Goal: Information Seeking & Learning: Find specific fact

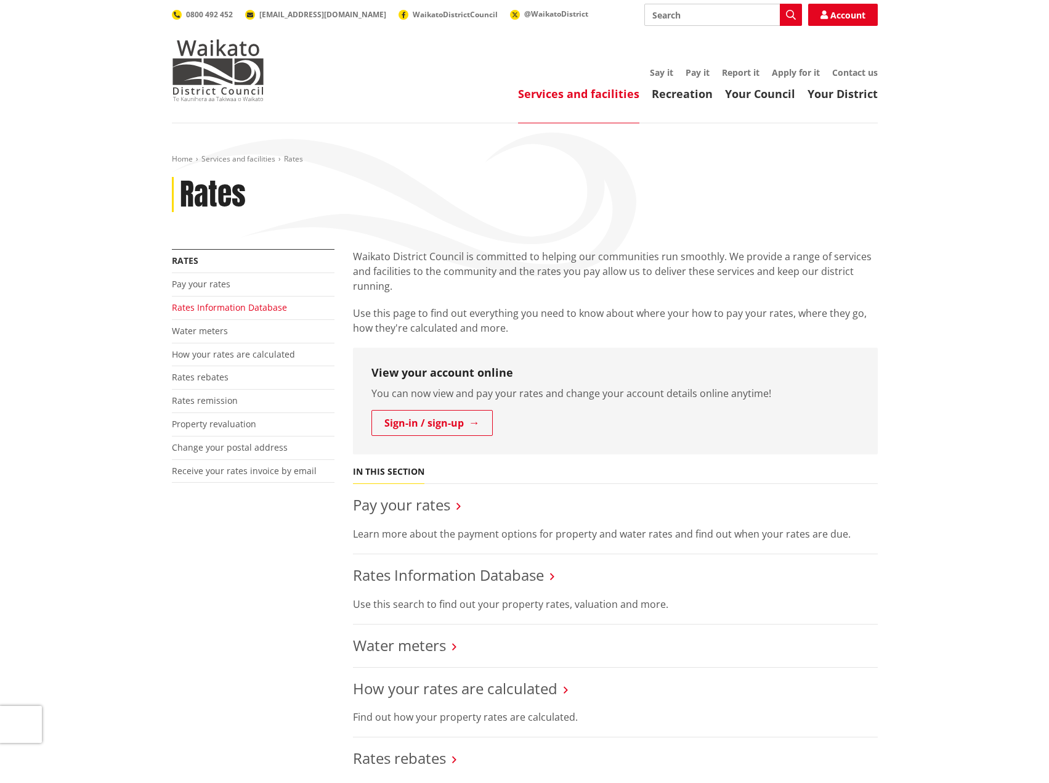
click at [199, 307] on link "Rates Information Database" at bounding box center [229, 307] width 115 height 12
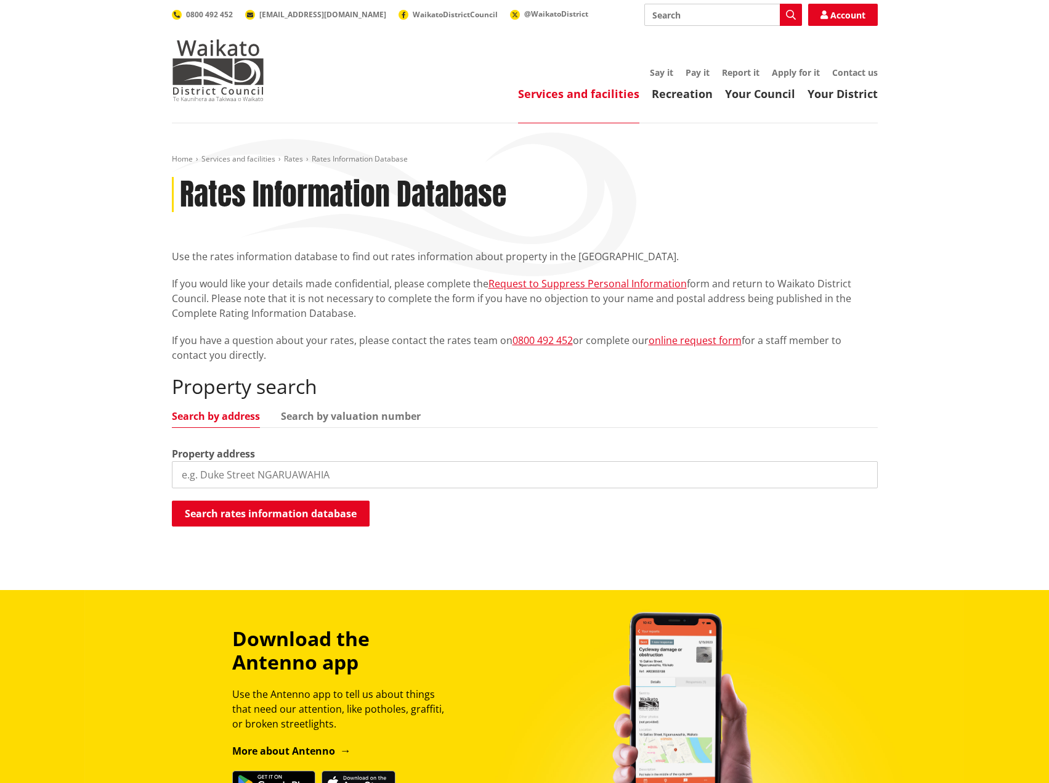
click at [239, 467] on input "search" at bounding box center [525, 474] width 706 height 27
type input "75 gladstone road waihi"
